Goal: Task Accomplishment & Management: Use online tool/utility

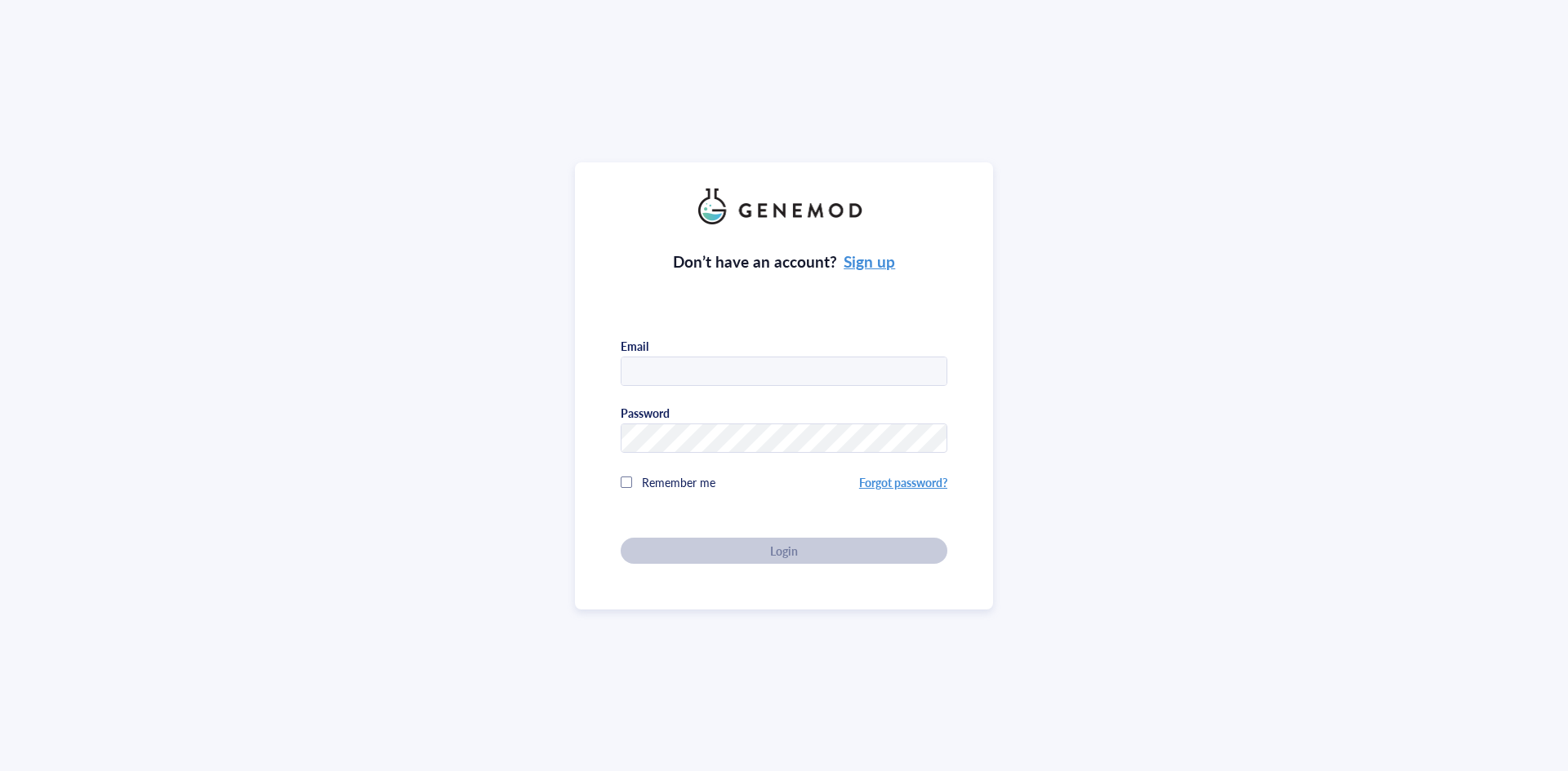
type input "cfm@celdaramedical.com"
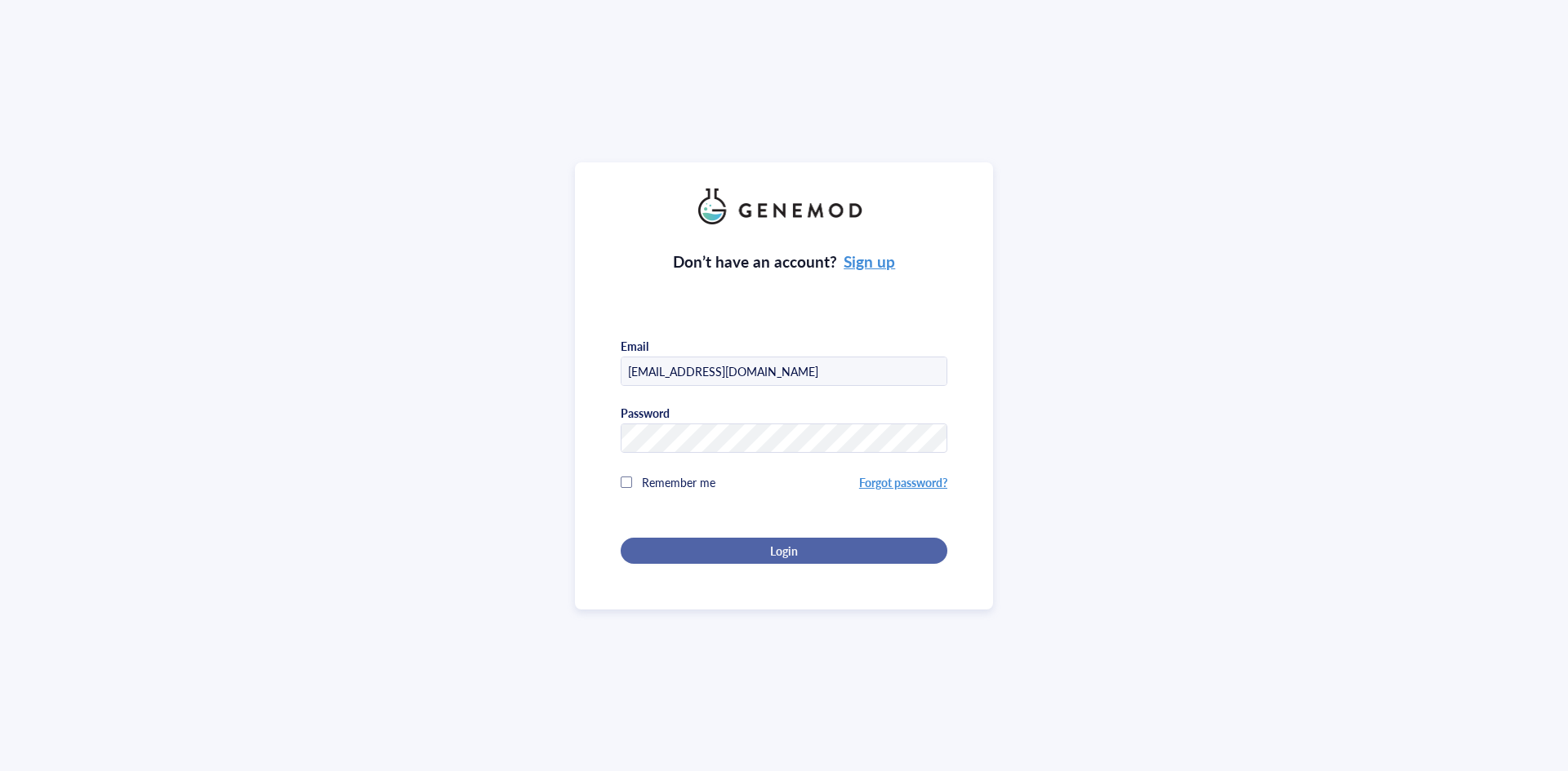
click at [703, 553] on div "Login" at bounding box center [784, 551] width 274 height 15
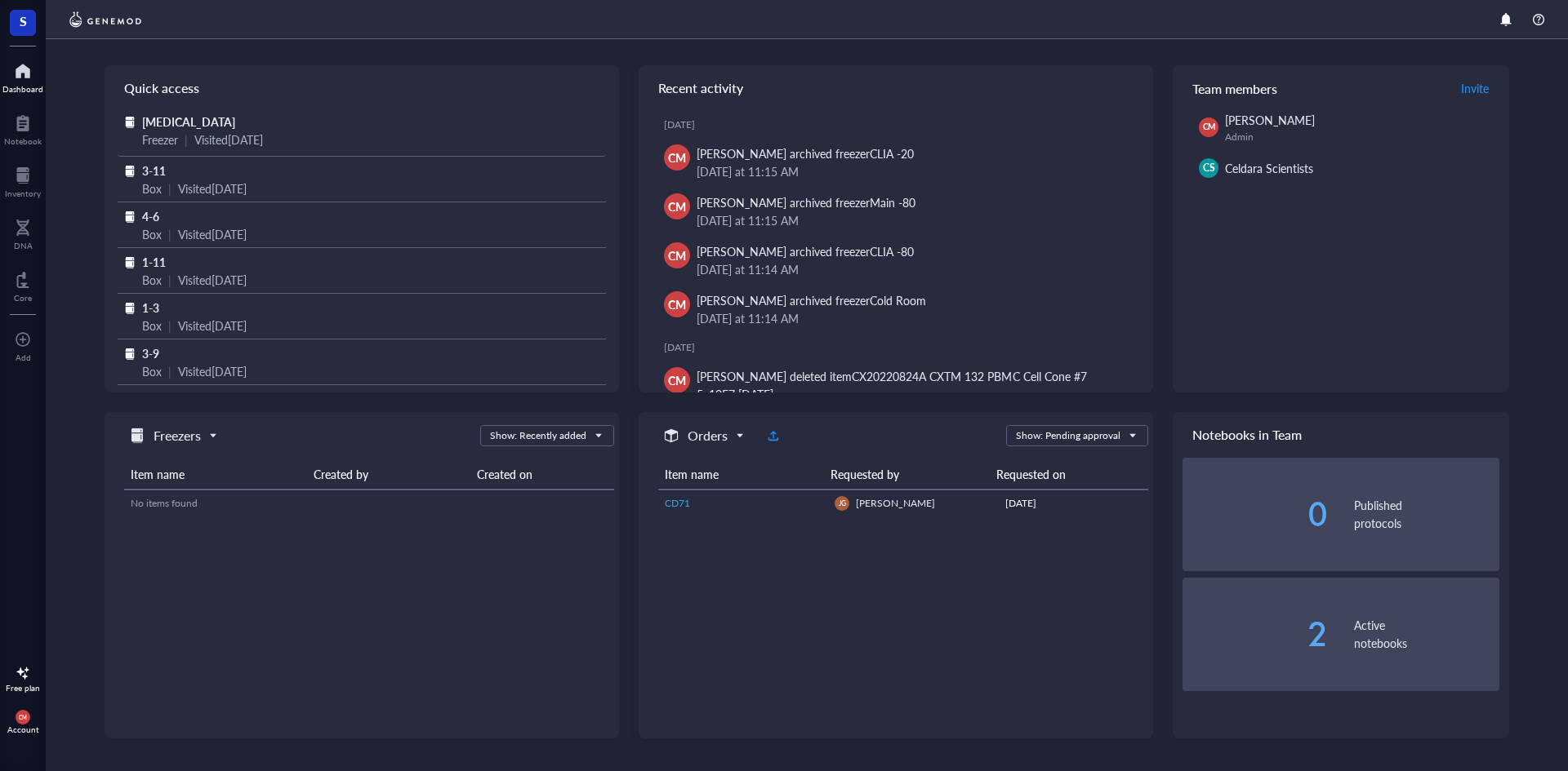
click at [199, 121] on span "[MEDICAL_DATA]" at bounding box center [188, 122] width 93 height 17
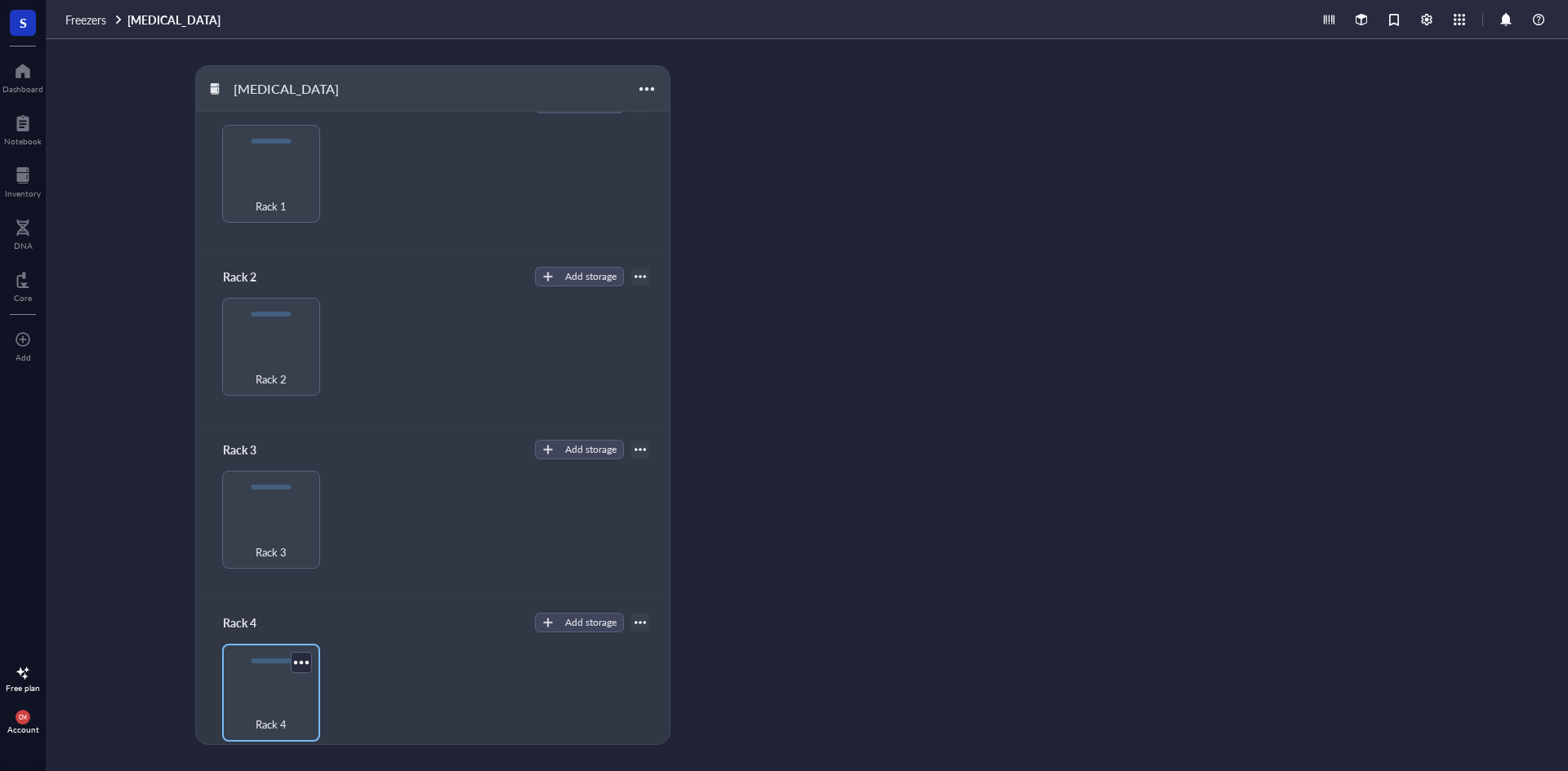
scroll to position [47, 0]
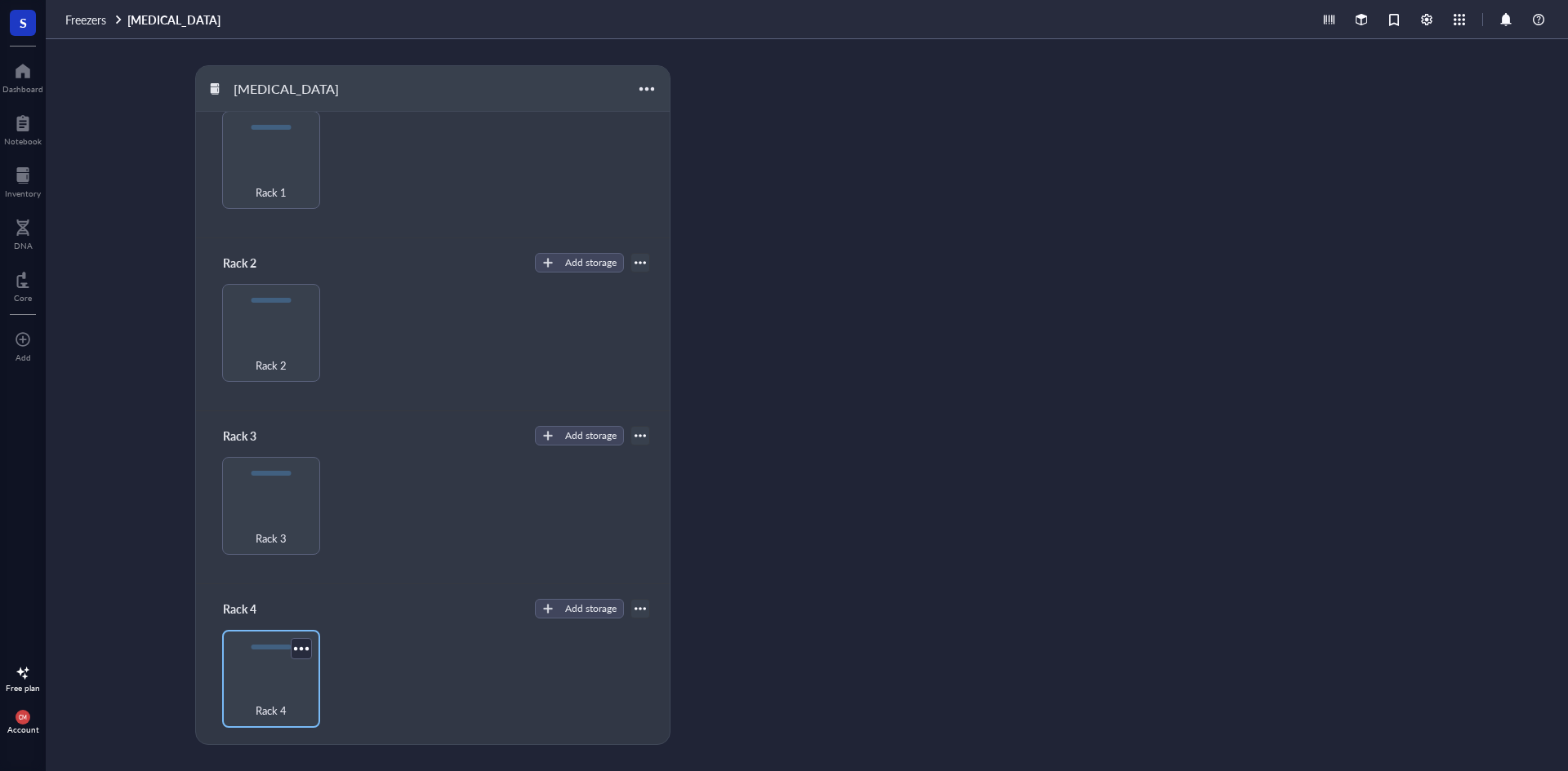
click at [282, 678] on div "Rack 4" at bounding box center [270, 678] width 98 height 98
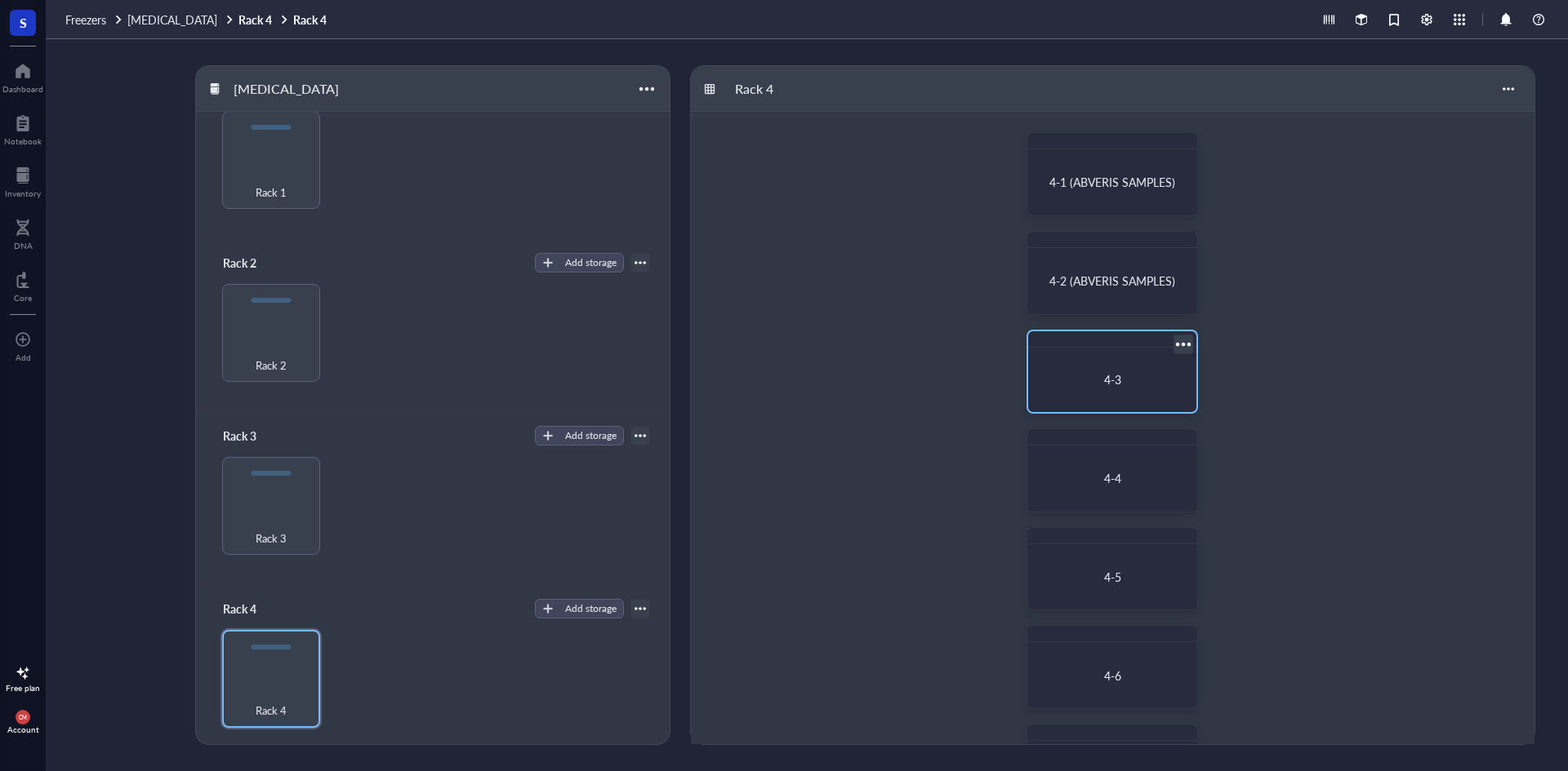
click at [1095, 390] on div "4-3" at bounding box center [1111, 380] width 155 height 51
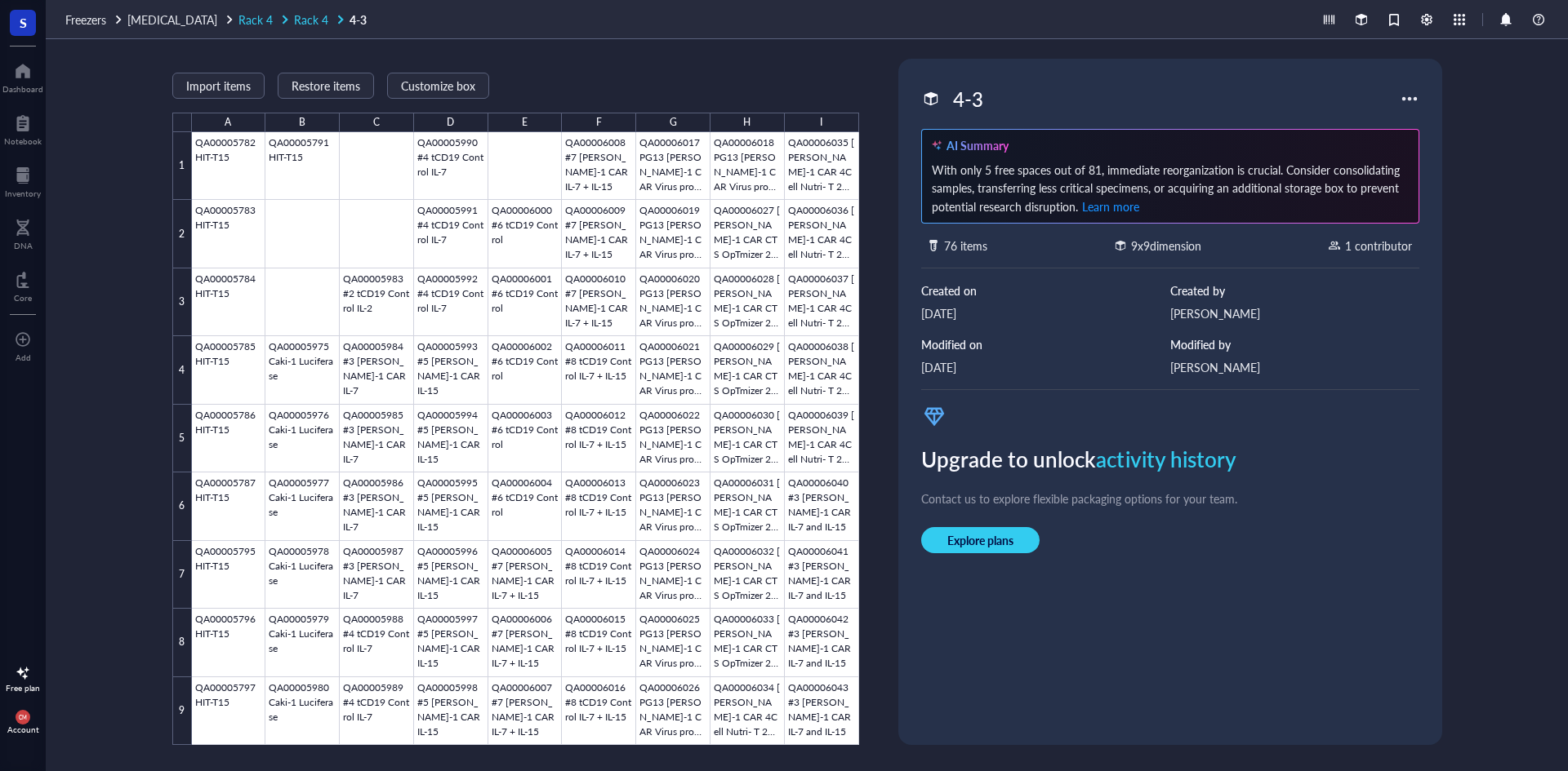
click at [243, 18] on span "Rack 4" at bounding box center [255, 20] width 34 height 17
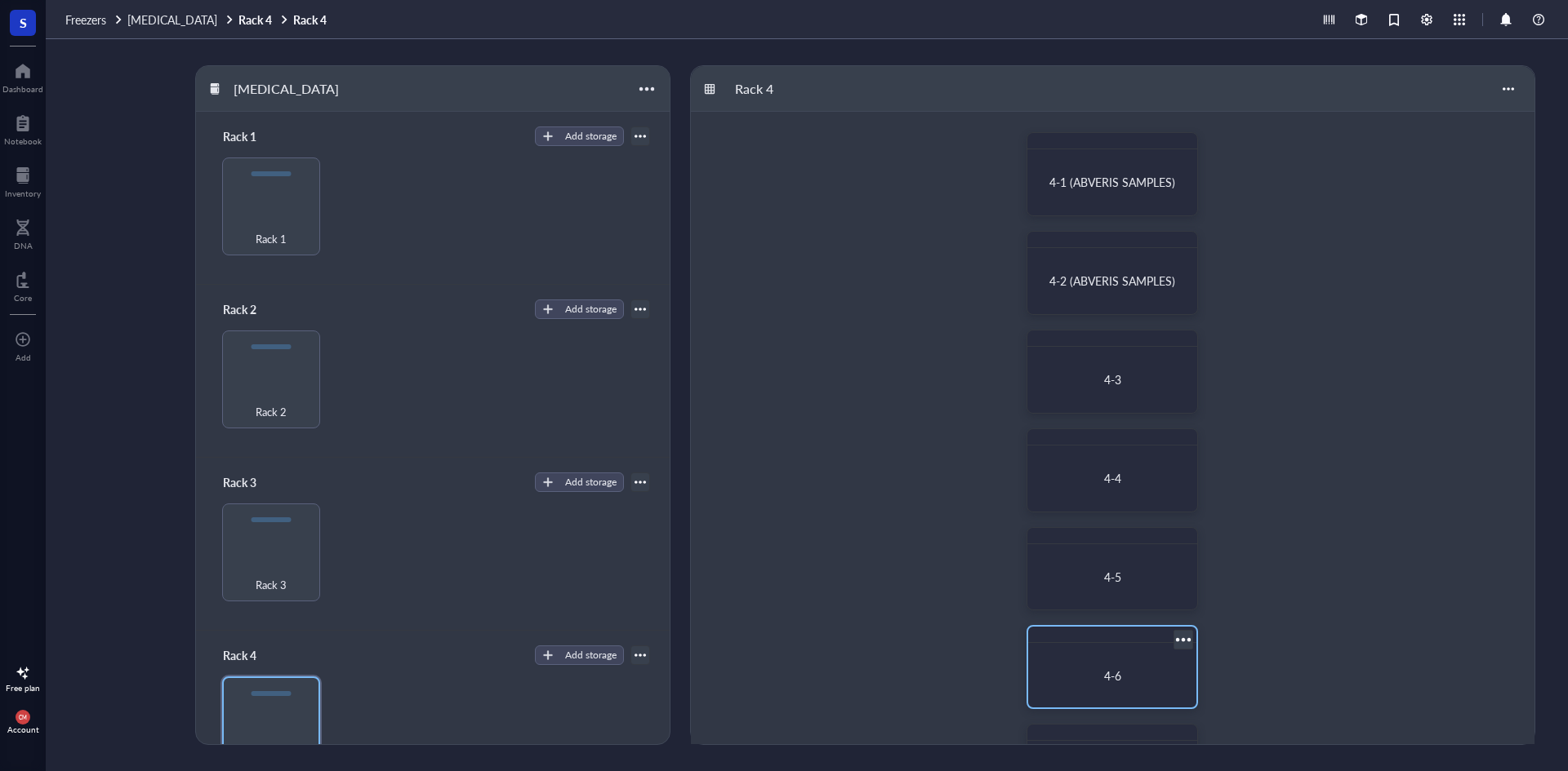
click at [1147, 682] on div "4-6" at bounding box center [1112, 676] width 129 height 15
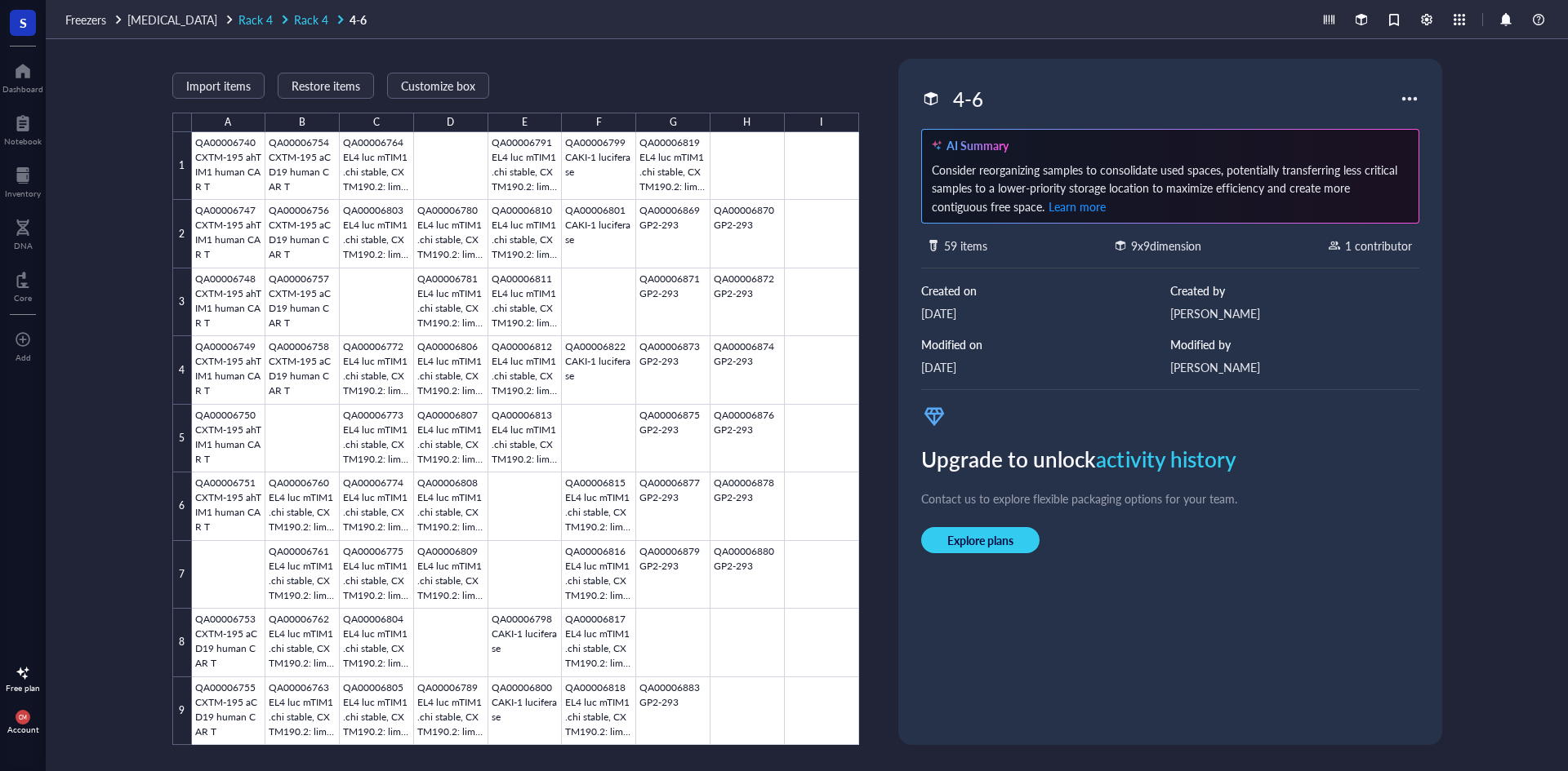
click at [264, 17] on div "Rack 4" at bounding box center [264, 20] width 52 height 15
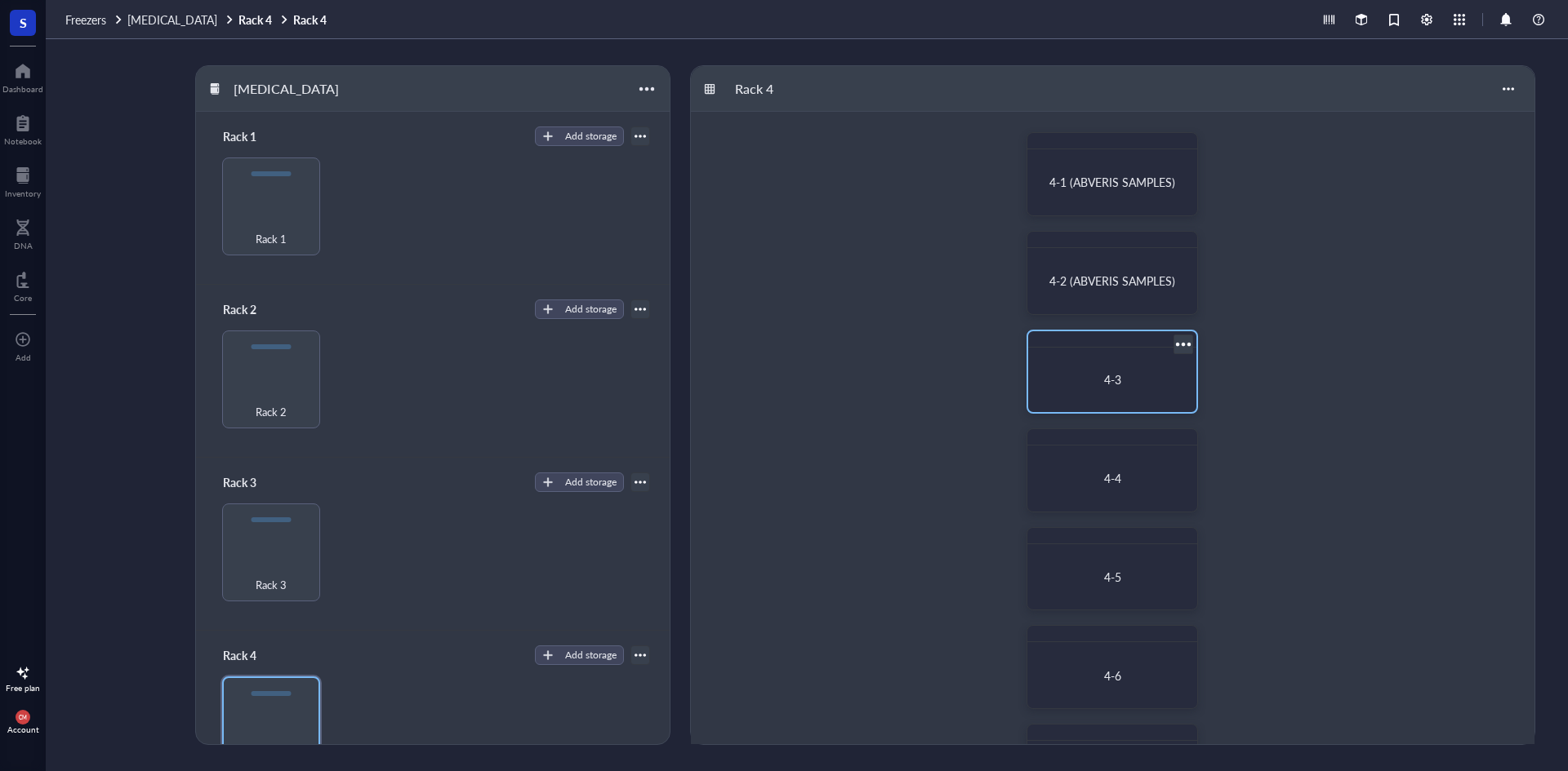
click at [1131, 365] on div "4-3" at bounding box center [1111, 380] width 155 height 51
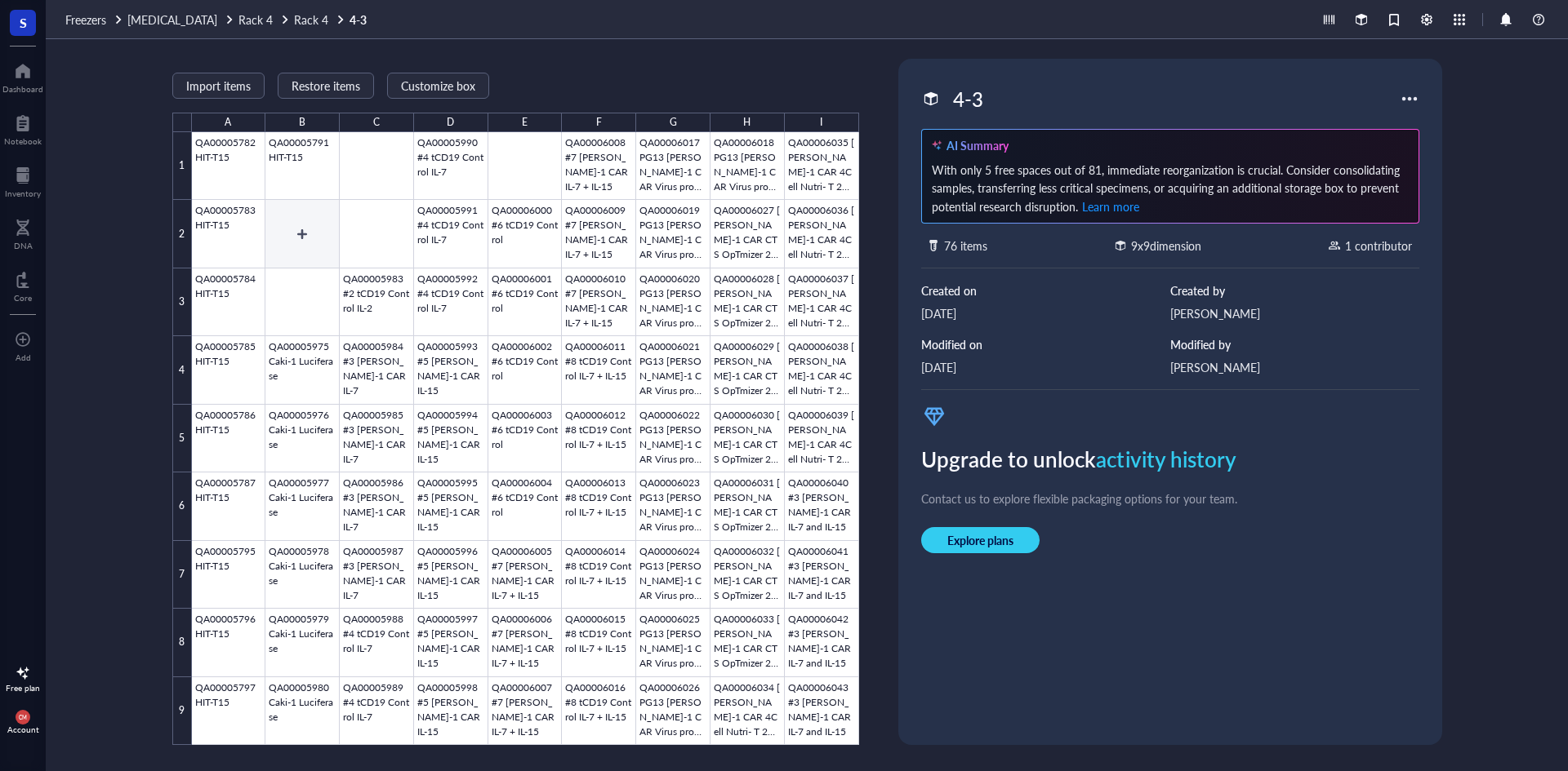
click at [283, 236] on div at bounding box center [525, 438] width 667 height 613
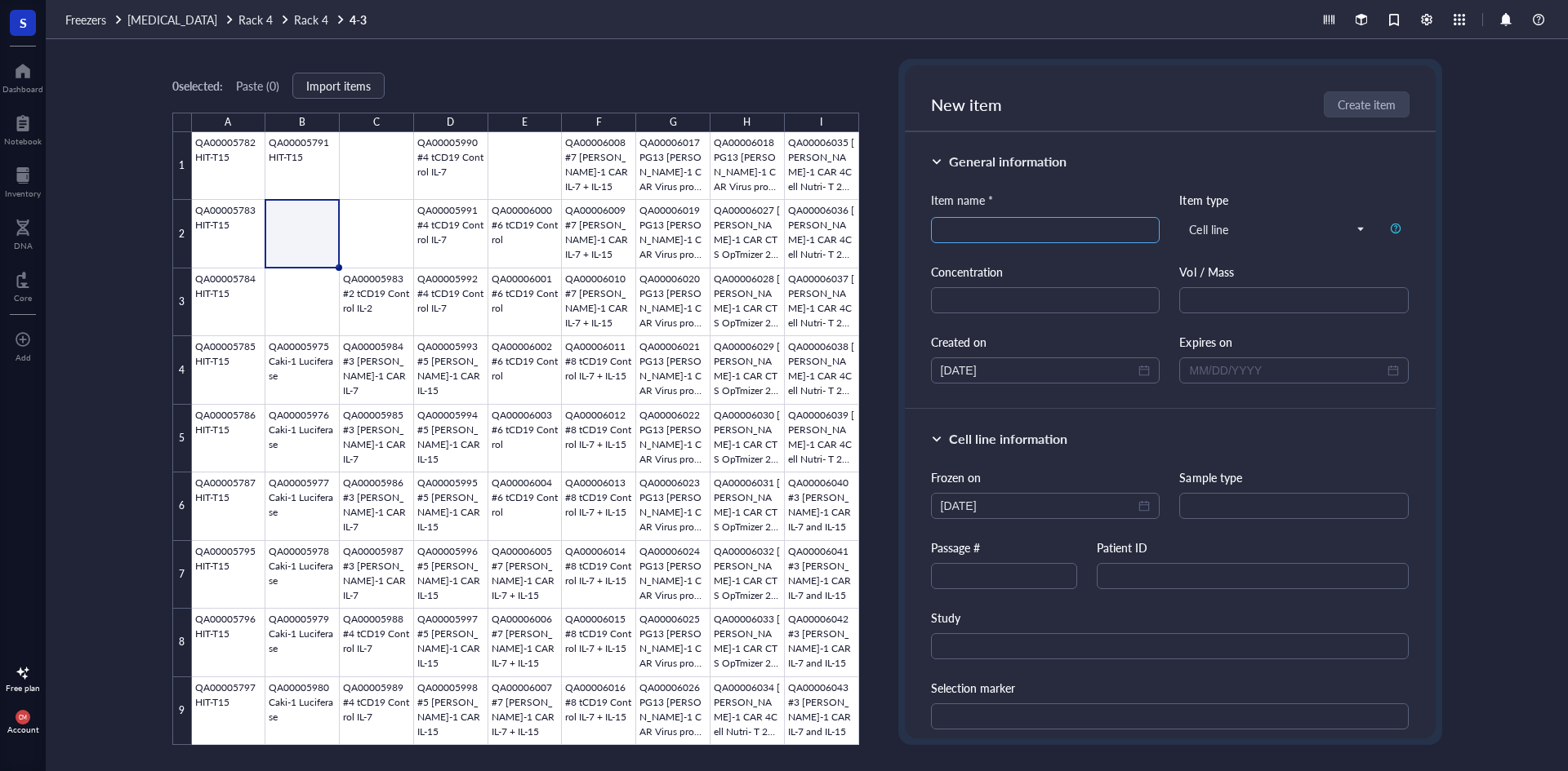
click at [986, 223] on input "search" at bounding box center [1045, 230] width 210 height 24
paste input "CTLL-2"
type input "ATCC CTLL-2"
click at [1105, 132] on div "General information Item name * ATCC CTLL-2 ATCC CTLL-2 Item type Cell line Con…" at bounding box center [1170, 271] width 530 height 278
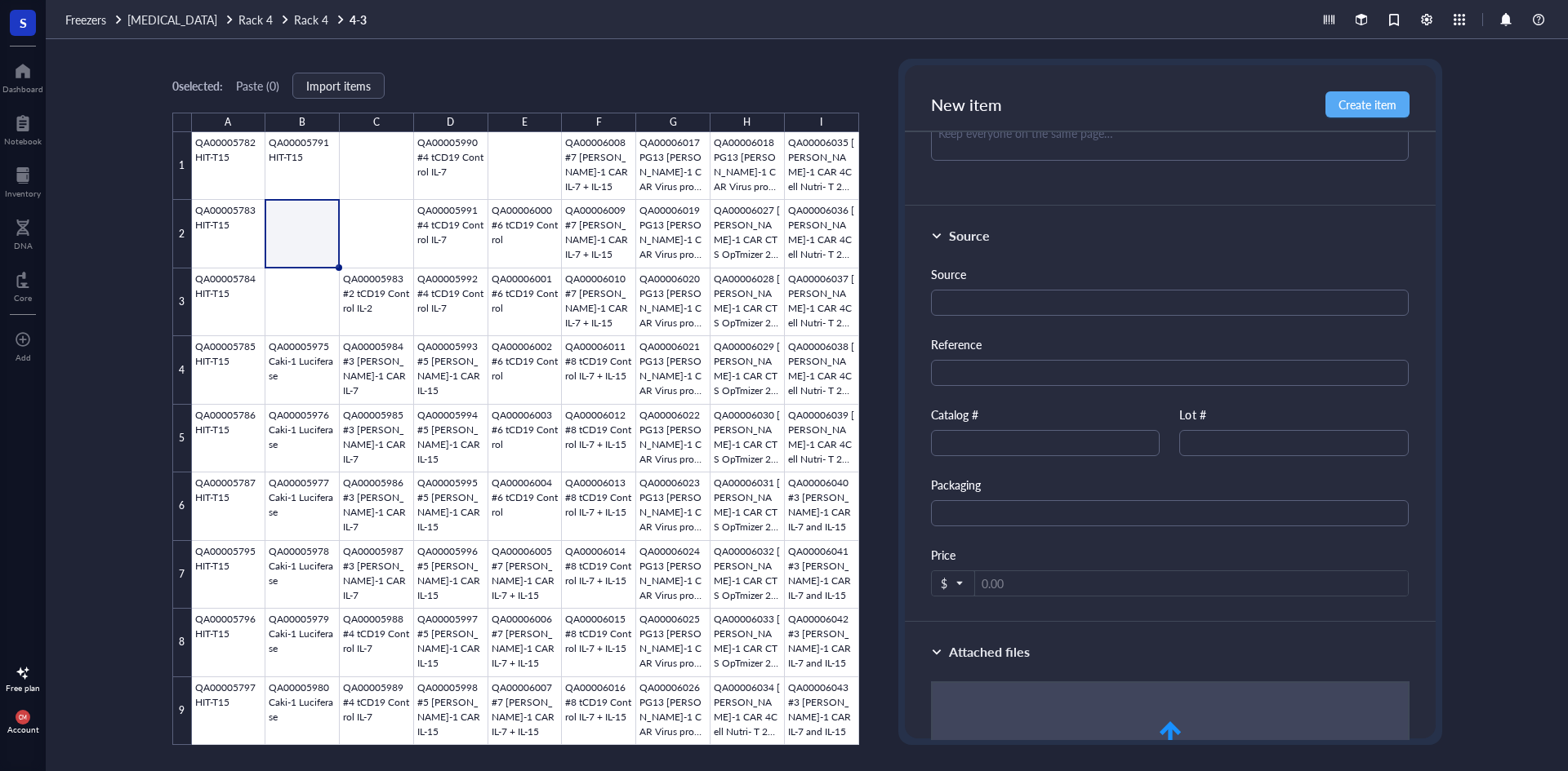
scroll to position [734, 0]
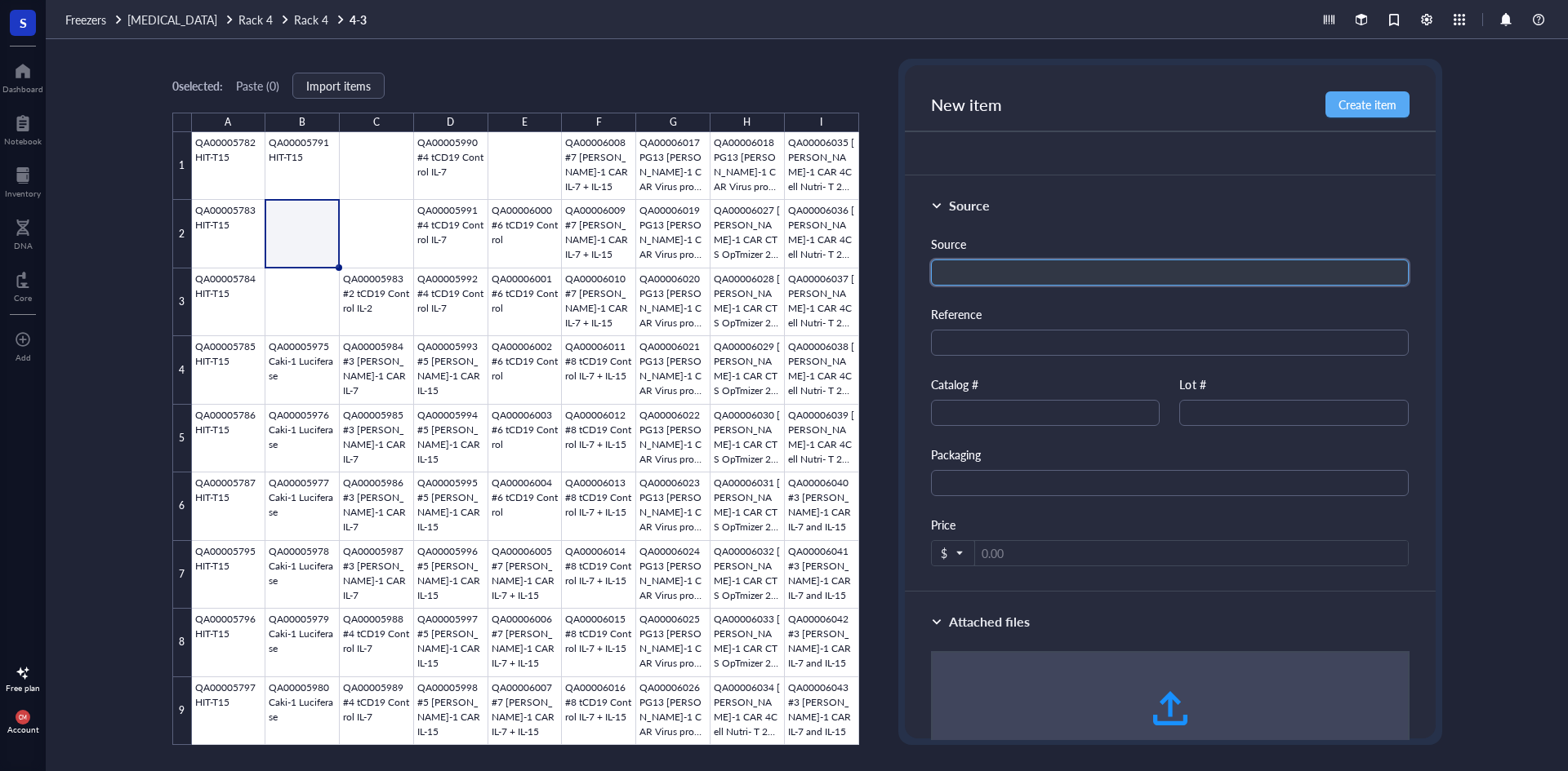
click at [959, 270] on input "text" at bounding box center [1171, 272] width 479 height 26
type input "ATCC"
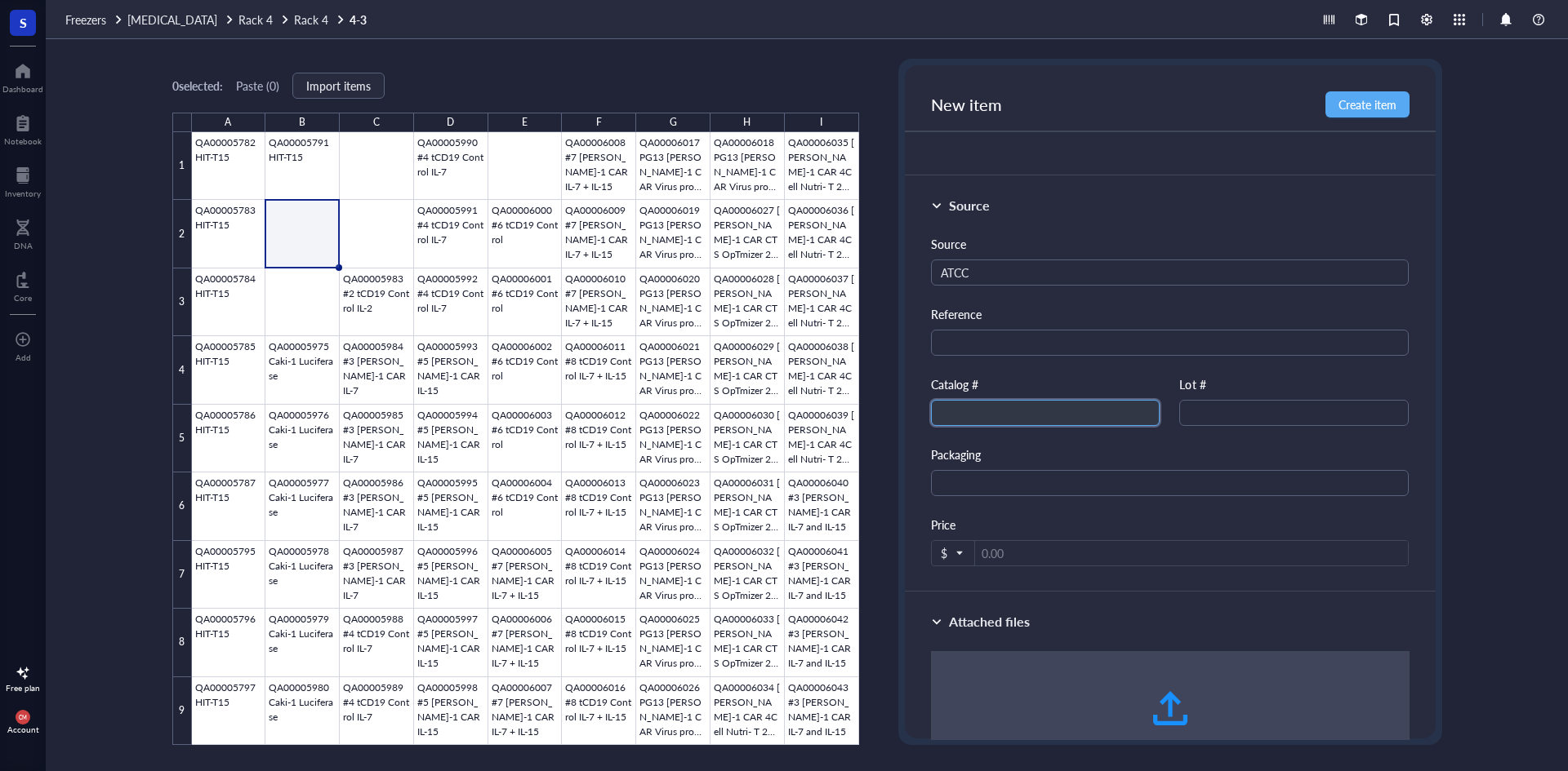
click at [967, 412] on input "text" at bounding box center [1046, 412] width 229 height 26
type input "TIB-214"
click at [1381, 108] on span "Create item" at bounding box center [1367, 105] width 58 height 13
